Goal: Information Seeking & Learning: Check status

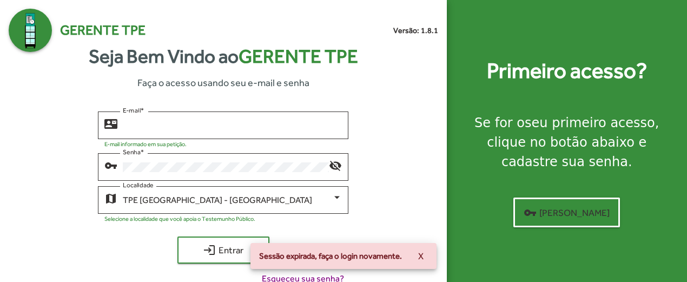
type input "**********"
click at [176, 256] on div "login Entrar" at bounding box center [223, 250] width 251 height 27
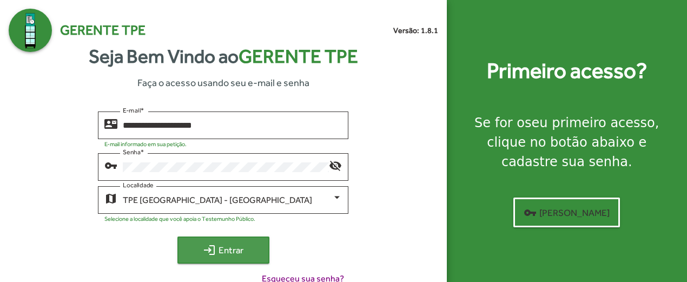
click at [212, 251] on mat-icon "login" at bounding box center [209, 250] width 13 height 13
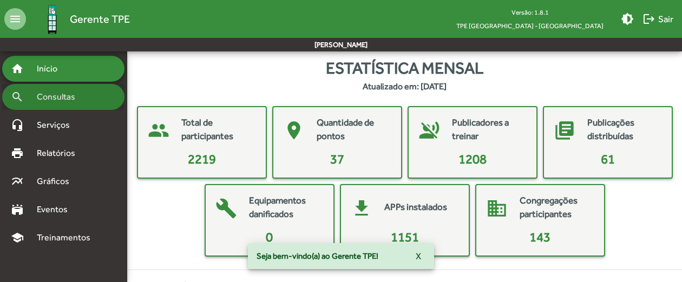
click at [49, 95] on span "Consultas" at bounding box center [59, 96] width 59 height 13
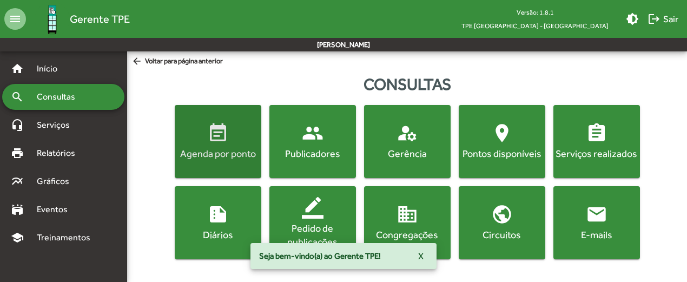
click at [211, 145] on span "event_note Agenda por ponto" at bounding box center [218, 141] width 82 height 38
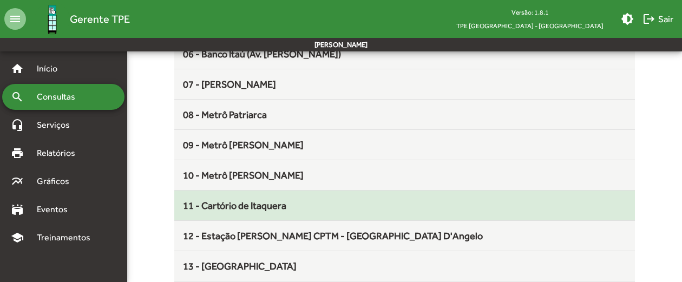
scroll to position [325, 0]
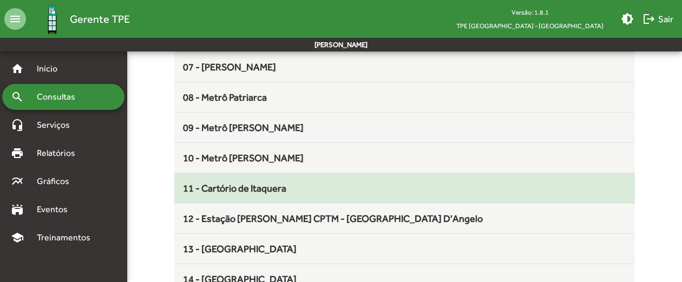
click at [312, 189] on div "11 - Cartório de Itaquera" at bounding box center [404, 188] width 443 height 15
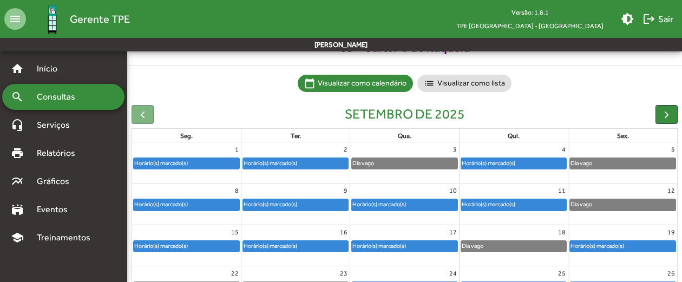
scroll to position [108, 0]
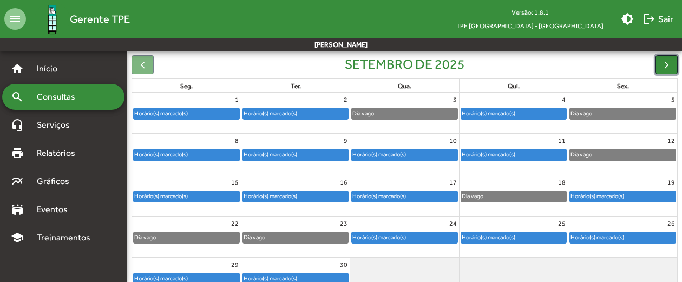
click at [667, 70] on span "button" at bounding box center [666, 64] width 11 height 11
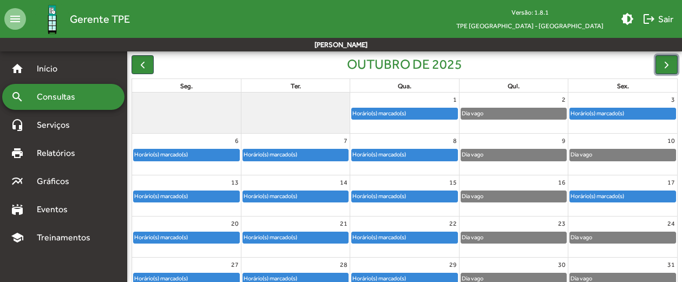
click at [401, 110] on div "Horário(s) marcado(s)" at bounding box center [379, 113] width 55 height 10
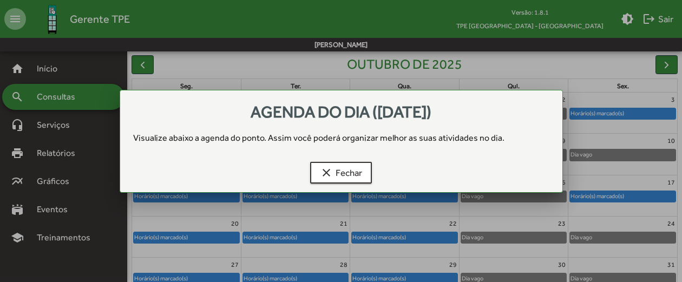
scroll to position [0, 0]
